Goal: Navigation & Orientation: Understand site structure

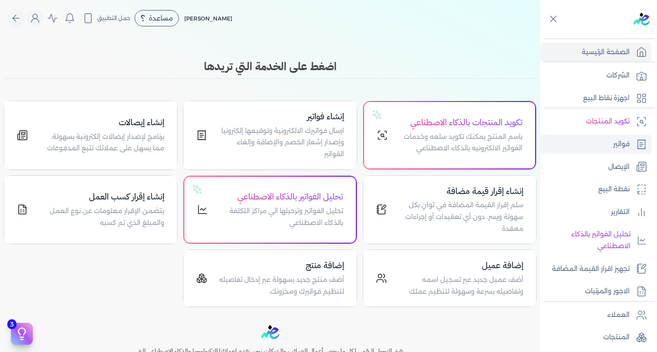
click at [619, 147] on p "فواتير" at bounding box center [621, 145] width 16 height 12
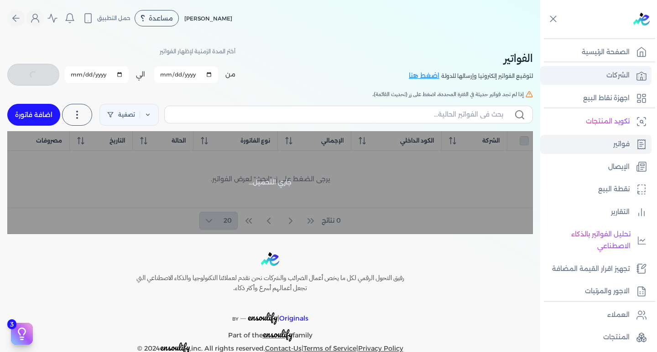
checkbox input "false"
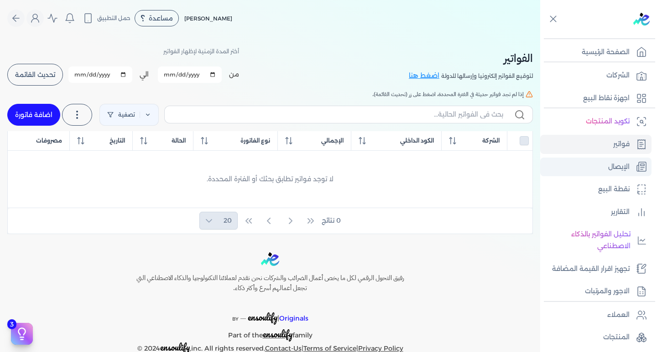
click at [608, 166] on p "الإيصال" at bounding box center [618, 167] width 21 height 12
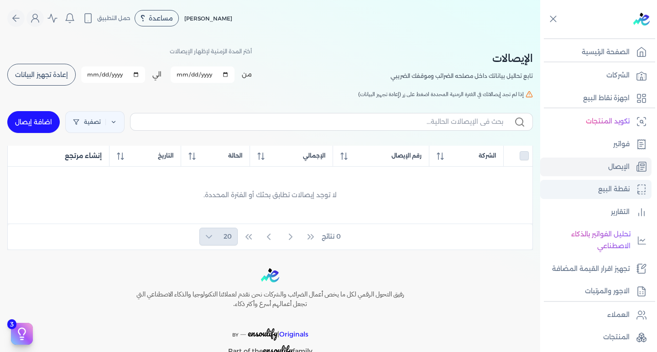
click at [598, 188] on p "نقطة البيع" at bounding box center [613, 190] width 31 height 12
select select "EGP"
select select "EGS"
select select "B"
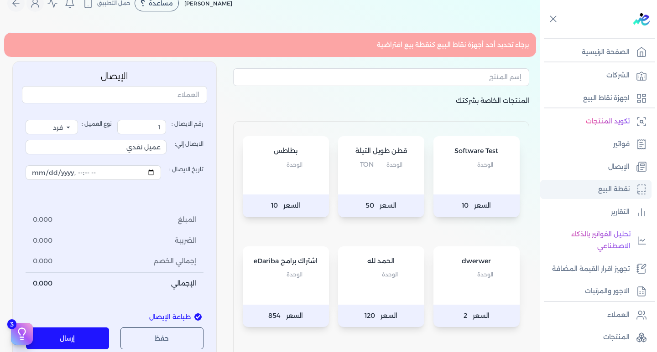
click at [601, 187] on p "نقطة البيع" at bounding box center [613, 190] width 31 height 12
click at [592, 101] on p "اجهزة نقاط البيع" at bounding box center [606, 99] width 47 height 12
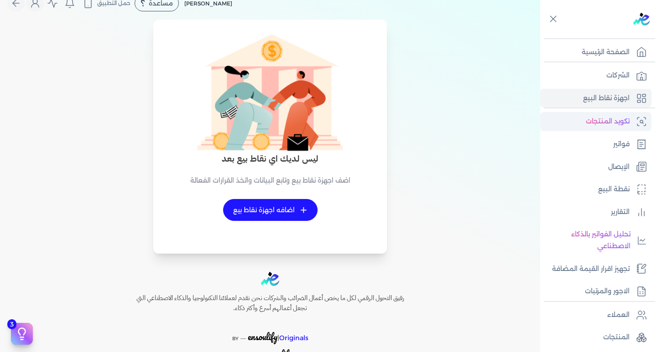
click at [598, 119] on p "تكويد المنتجات" at bounding box center [608, 122] width 44 height 12
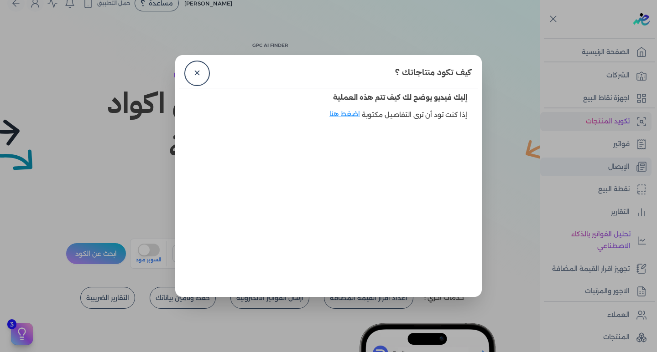
click at [589, 159] on dialog "كيف تكود منتاجاتك ؟ ✕ إليك فيديو يوضح لك كيف تتم هذه العملية إذا كنت تود أن ترى…" at bounding box center [328, 176] width 657 height 352
click at [204, 74] on link "✕" at bounding box center [197, 73] width 22 height 22
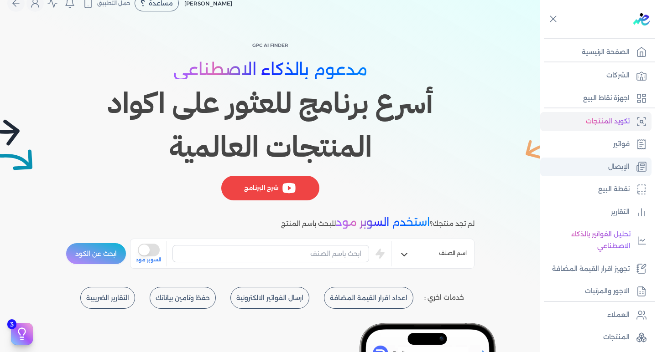
click at [629, 163] on link "الإيصال" at bounding box center [595, 167] width 111 height 19
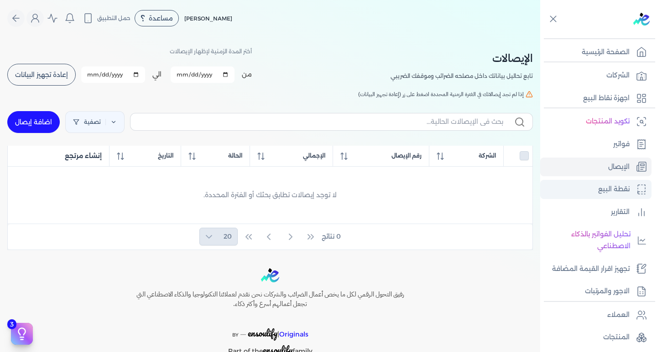
click at [618, 195] on p "نقطة البيع" at bounding box center [613, 190] width 31 height 12
select select "EGP"
select select "EGS"
select select "B"
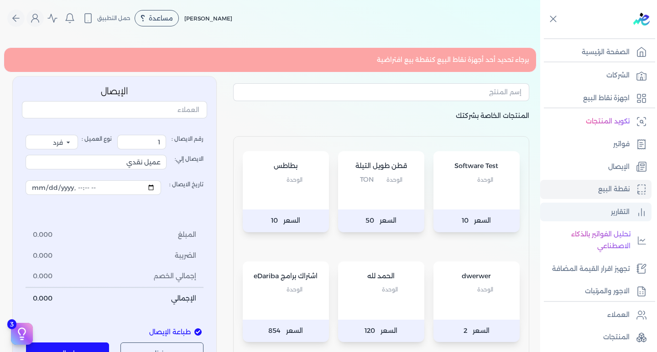
click at [612, 219] on link "التقارير" at bounding box center [595, 212] width 111 height 19
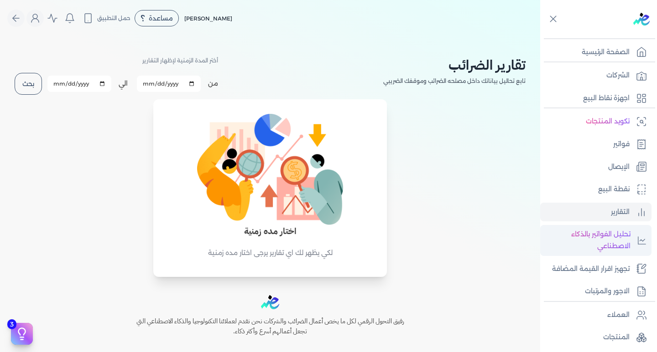
click at [594, 233] on p "تحليل الفواتير بالذكاء الاصطناعي" at bounding box center [587, 240] width 86 height 23
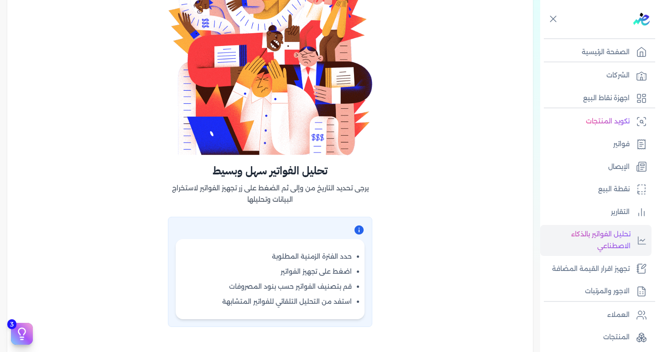
scroll to position [182, 0]
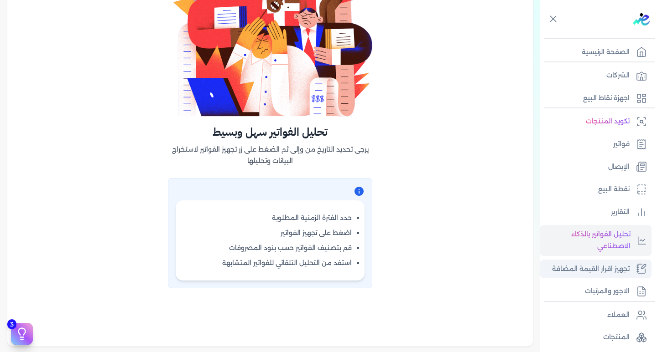
click at [567, 275] on p "تجهيز اقرار القيمة المضافة" at bounding box center [591, 270] width 78 height 12
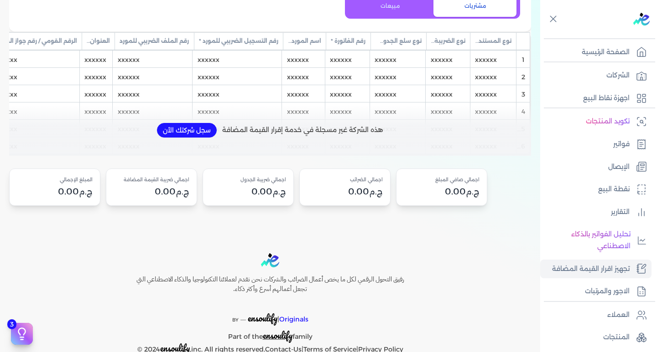
scroll to position [135, 0]
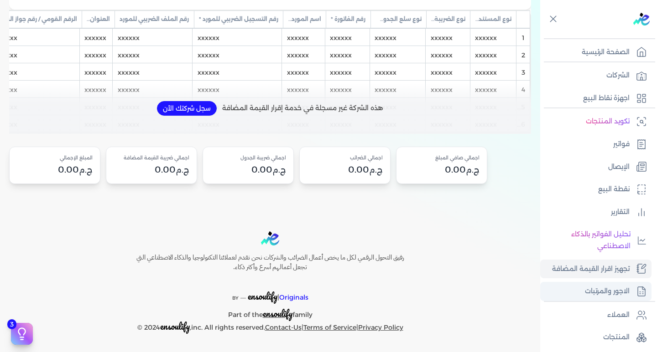
click at [601, 291] on p "الاجور والمرتبات" at bounding box center [607, 292] width 45 height 12
select select "01"
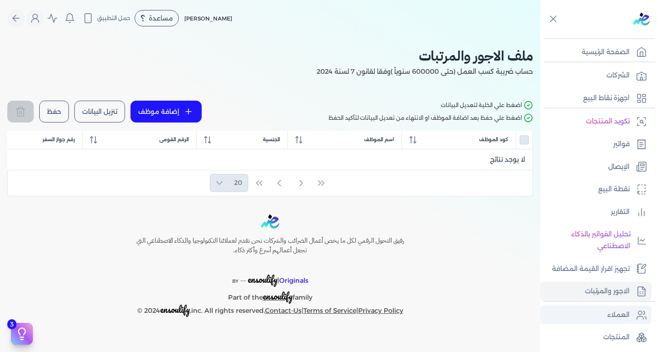
click at [590, 314] on link "العملاء" at bounding box center [595, 315] width 111 height 19
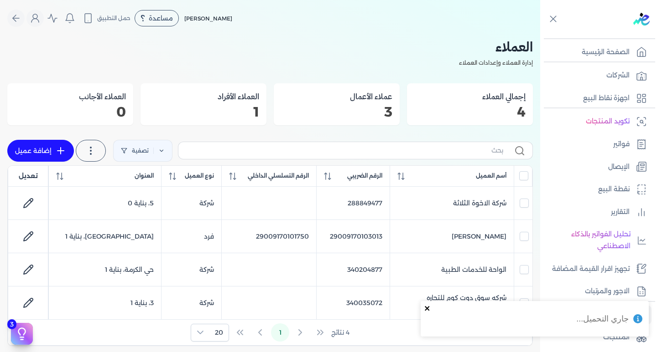
click at [430, 307] on icon "close" at bounding box center [427, 308] width 6 height 7
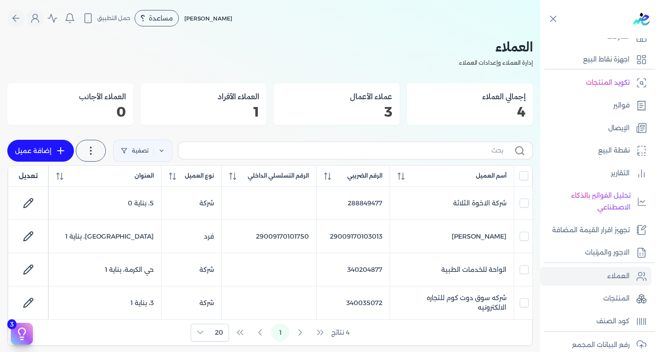
scroll to position [91, 0]
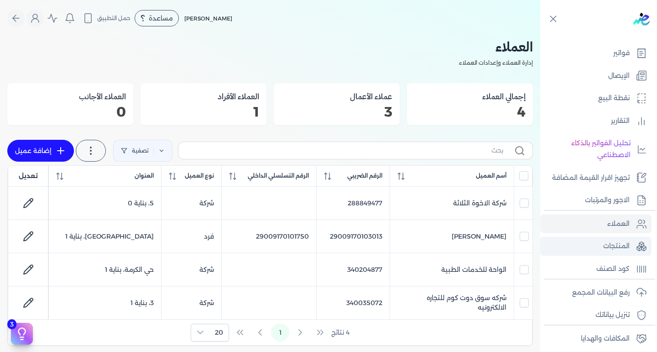
click at [624, 249] on p "المنتجات" at bounding box center [616, 247] width 26 height 12
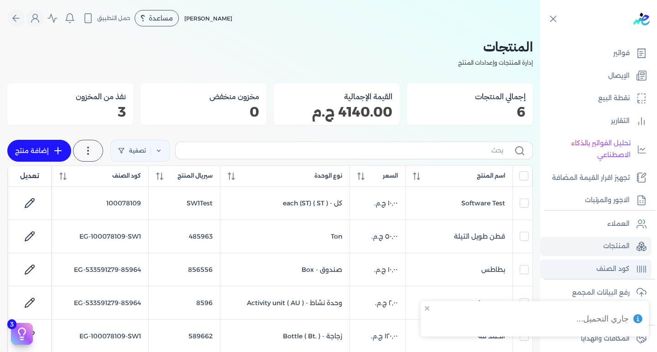
click at [596, 274] on p "كود الصنف" at bounding box center [612, 270] width 33 height 12
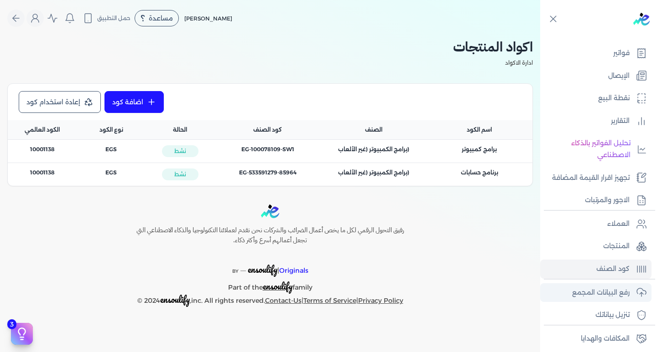
click at [588, 291] on p "رفع البيانات المجمع" at bounding box center [600, 293] width 57 height 12
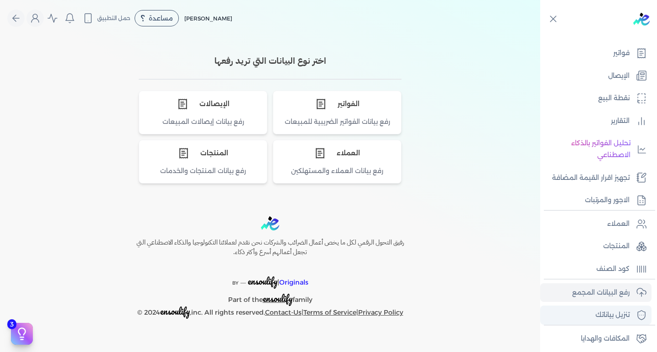
click at [582, 312] on link "تنزيل بياناتك" at bounding box center [595, 315] width 111 height 19
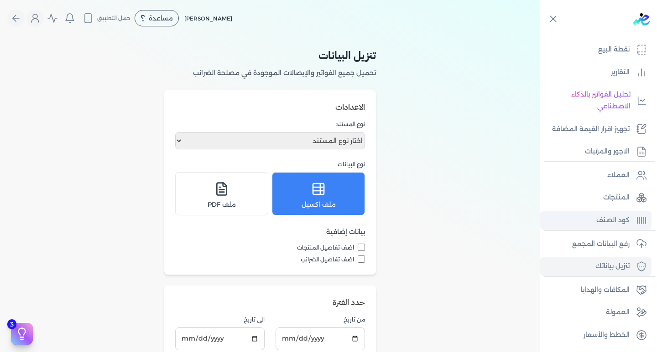
click at [635, 223] on link "كود الصنف" at bounding box center [595, 220] width 111 height 19
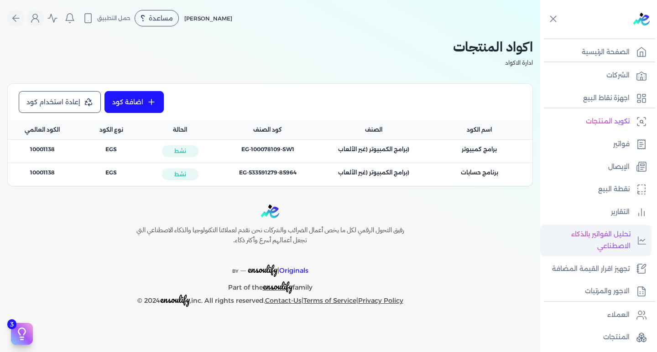
click at [594, 231] on p "تحليل الفواتير بالذكاء الاصطناعي" at bounding box center [587, 240] width 86 height 23
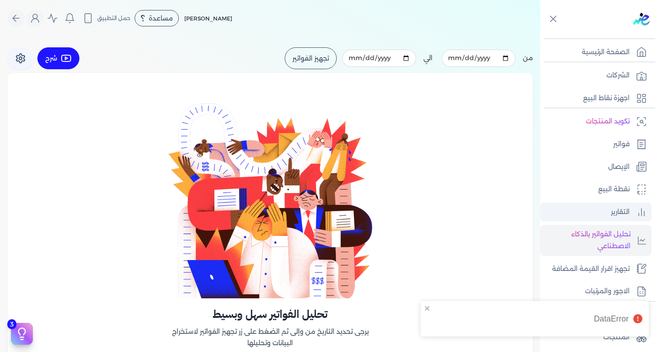
click at [649, 209] on link "التقارير" at bounding box center [595, 212] width 111 height 19
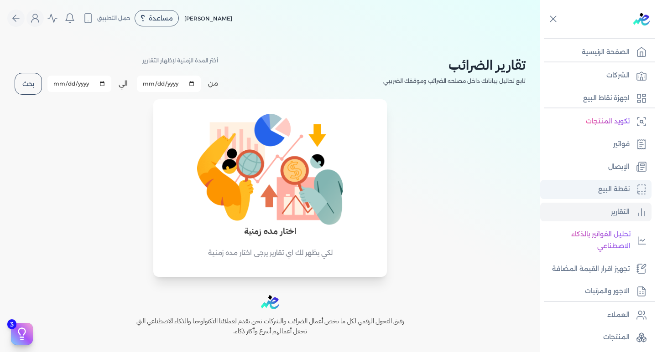
click at [636, 187] on icon at bounding box center [641, 189] width 11 height 11
select select "EGP"
select select "EGS"
select select "B"
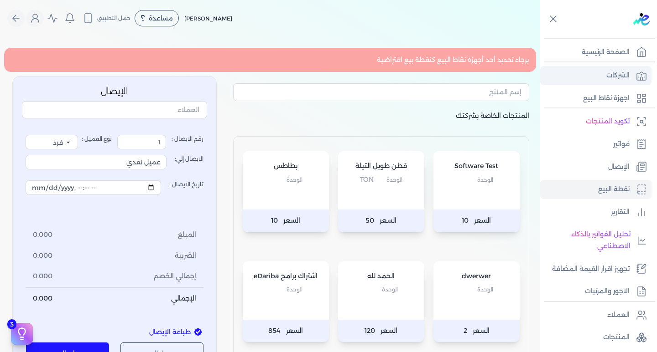
click at [623, 79] on p "الشركات" at bounding box center [617, 76] width 23 height 12
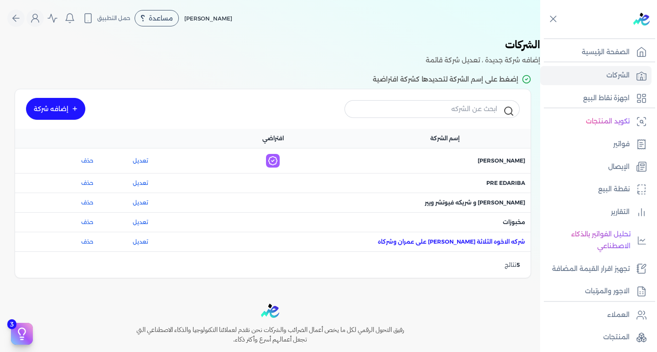
click at [486, 244] on span "اسم الشركة : شركه الاخوه الثلاثة [PERSON_NAME] على عمران وشركاه" at bounding box center [451, 242] width 147 height 8
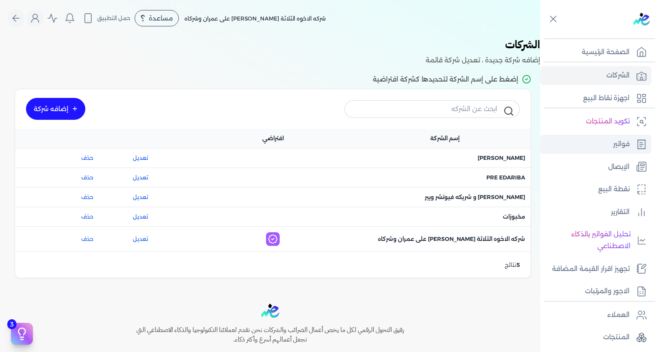
click at [623, 146] on p "فواتير" at bounding box center [621, 145] width 16 height 12
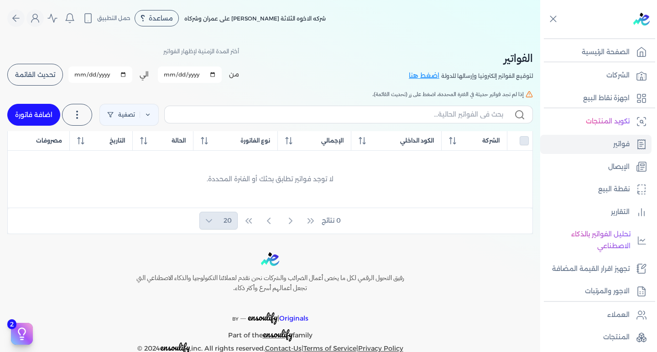
click at [35, 69] on button "تحديث القائمة" at bounding box center [35, 75] width 56 height 22
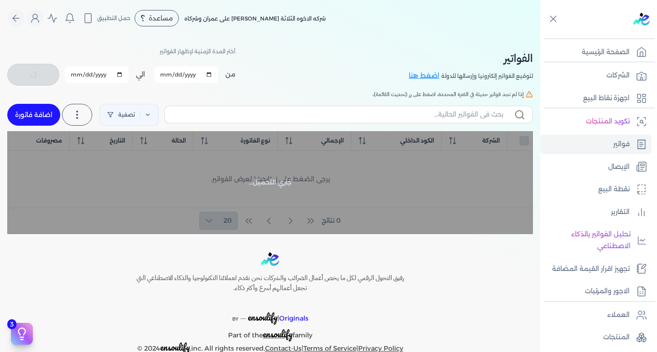
checkbox input "false"
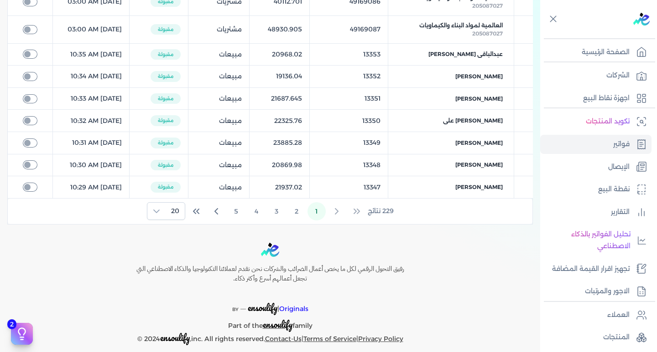
scroll to position [512, 0]
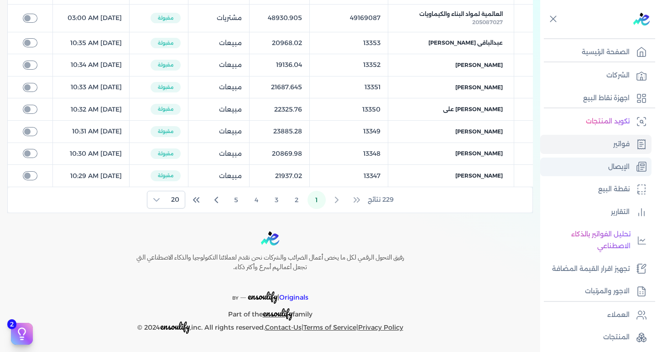
click at [623, 161] on p "الإيصال" at bounding box center [618, 167] width 21 height 12
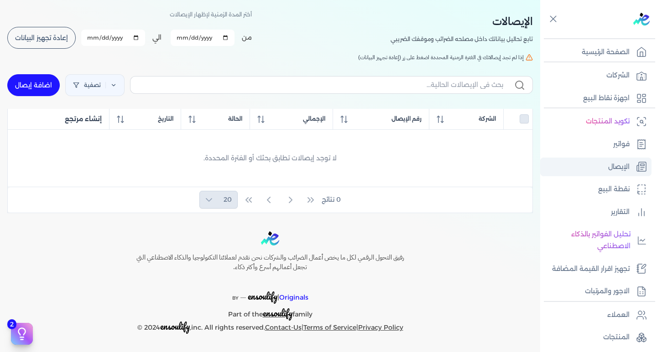
scroll to position [37, 0]
click at [617, 188] on p "نقطة البيع" at bounding box center [613, 190] width 31 height 12
select select "EGP"
select select "EGS"
select select "B"
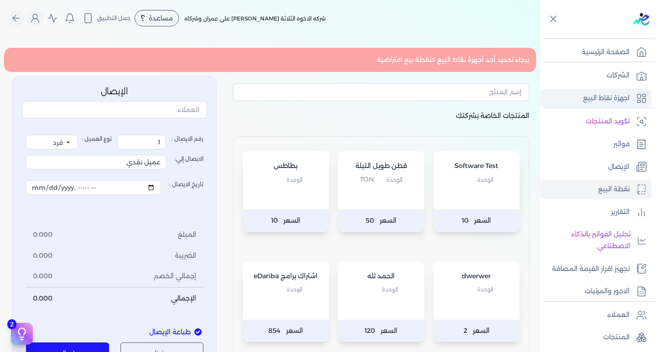
click at [593, 104] on p "اجهزة نقاط البيع" at bounding box center [606, 99] width 47 height 12
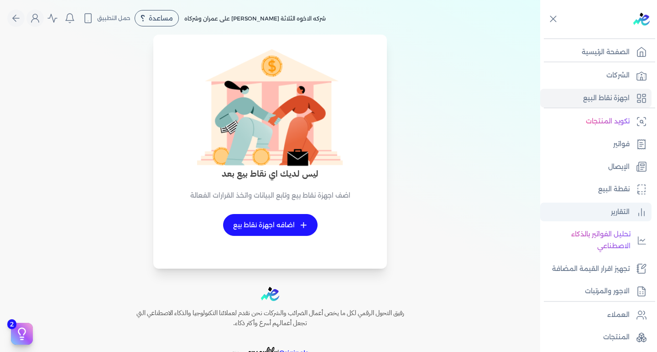
click at [621, 214] on p "التقارير" at bounding box center [620, 213] width 19 height 12
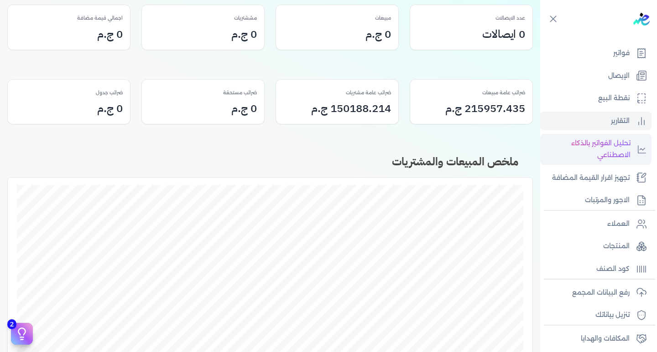
scroll to position [182, 0]
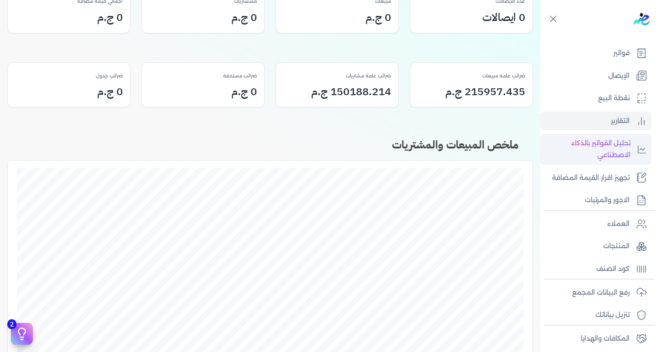
click at [618, 155] on p "تحليل الفواتير بالذكاء الاصطناعي" at bounding box center [587, 149] width 86 height 23
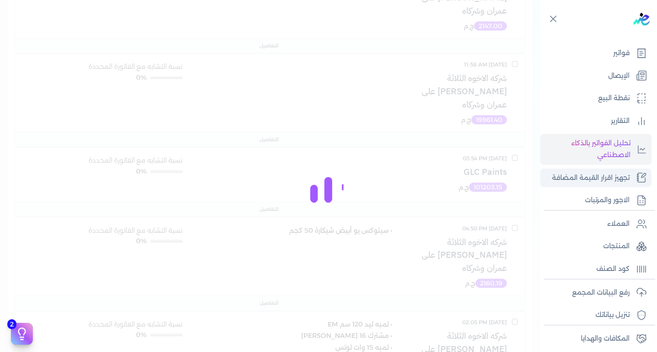
click at [606, 180] on p "تجهيز اقرار القيمة المضافة" at bounding box center [591, 178] width 78 height 12
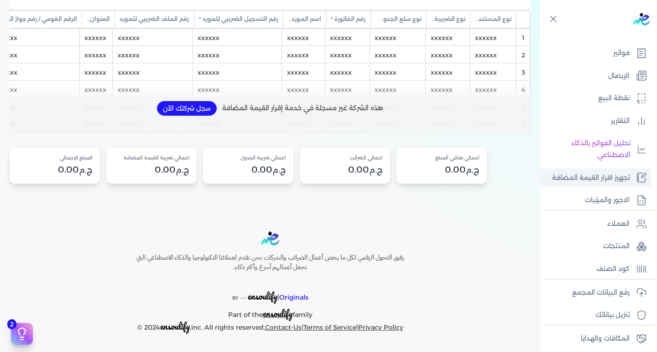
scroll to position [135, 0]
click at [609, 197] on p "الاجور والمرتبات" at bounding box center [607, 201] width 45 height 12
select select "01"
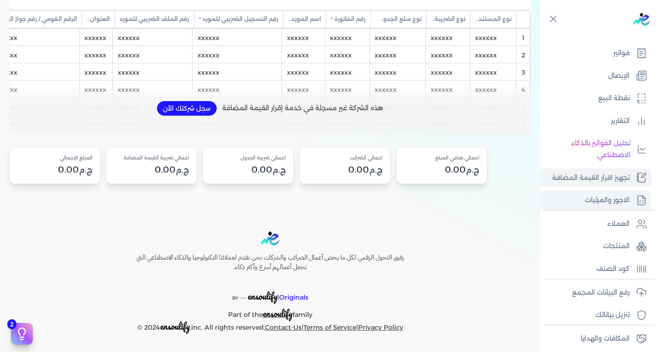
select select "01"
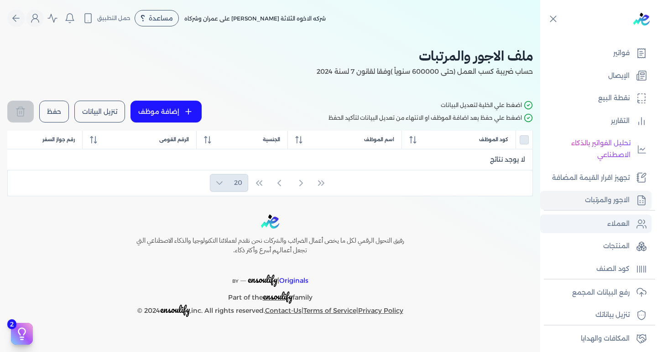
click at [615, 232] on link "العملاء" at bounding box center [595, 224] width 111 height 19
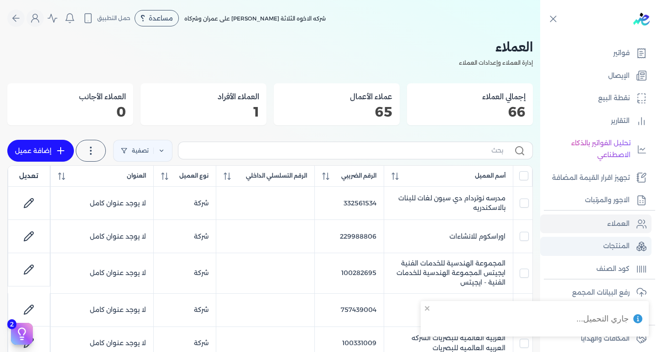
click at [614, 242] on p "المنتجات" at bounding box center [616, 247] width 26 height 12
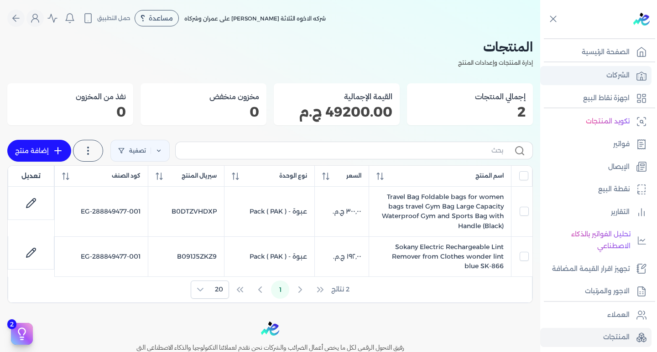
click at [602, 80] on link "الشركات" at bounding box center [595, 75] width 111 height 19
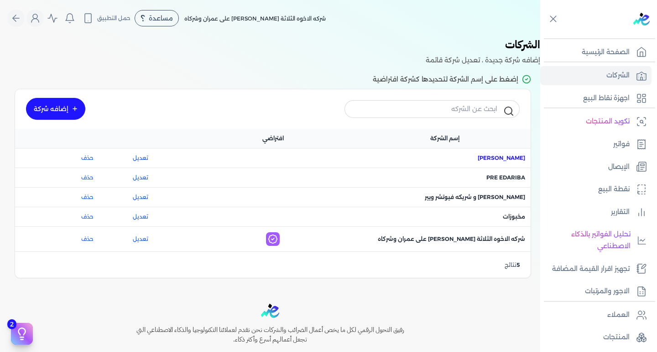
click at [477, 157] on span "اسم [PERSON_NAME] : [PERSON_NAME]" at bounding box center [500, 158] width 47 height 8
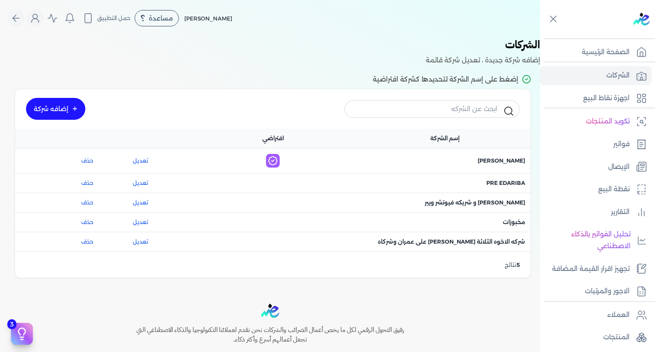
drag, startPoint x: 7, startPoint y: 289, endPoint x: 25, endPoint y: 336, distance: 50.6
click at [19, 333] on div "برجاء مراجعة صحة رقم التسجيل الضريبي : 533591279 من هنا Dismiss ✕ ✕ استهلكت 100…" at bounding box center [328, 176] width 657 height 352
click at [481, 349] on div "رفيق التحول الرقمي لكل ما يخص أعمال الضرائب والشركات نحن نقدم لعملائنا التكنولو…" at bounding box center [270, 355] width 540 height 103
click at [576, 283] on link "الاجور والمرتبات" at bounding box center [595, 291] width 111 height 19
select select "01"
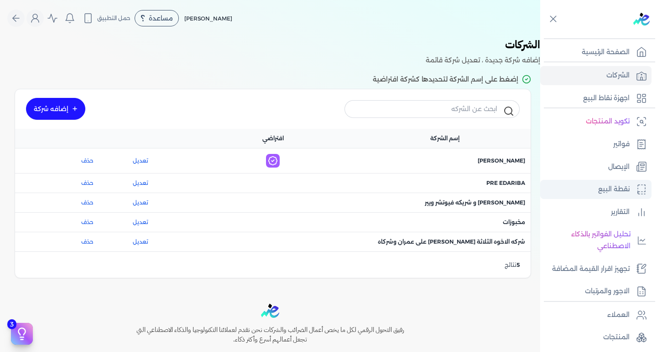
select select "01"
